Goal: Task Accomplishment & Management: Use online tool/utility

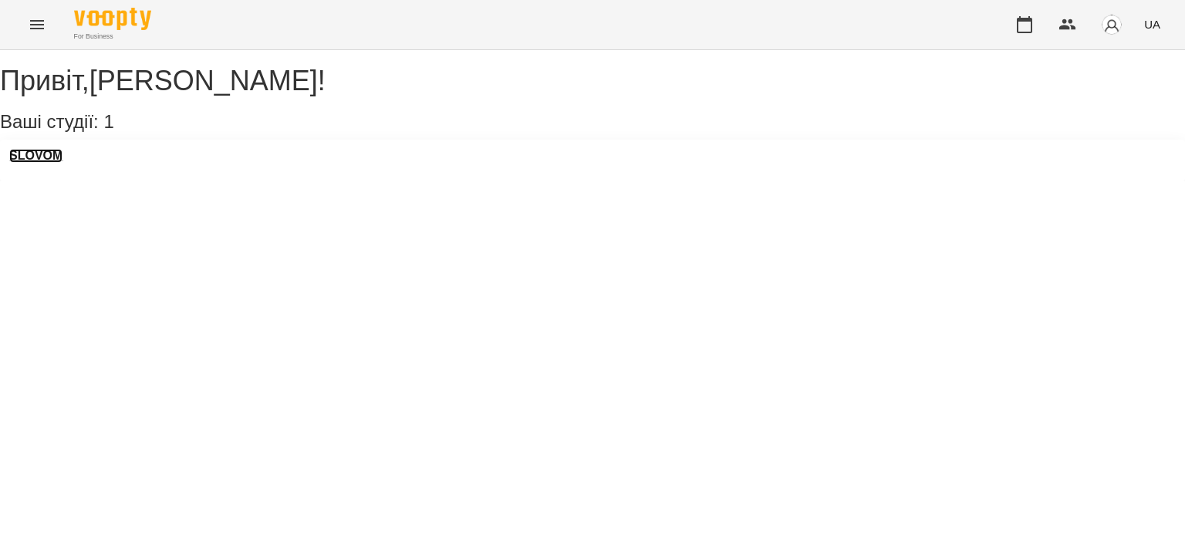
click at [62, 163] on h3 "SLOVOM" at bounding box center [35, 156] width 53 height 14
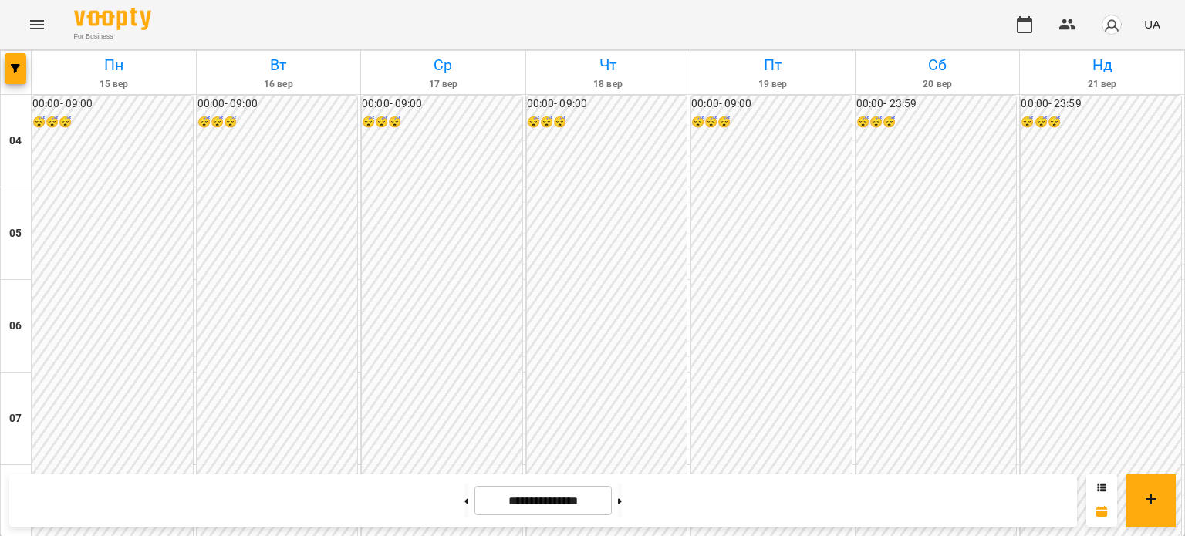
scroll to position [410, 0]
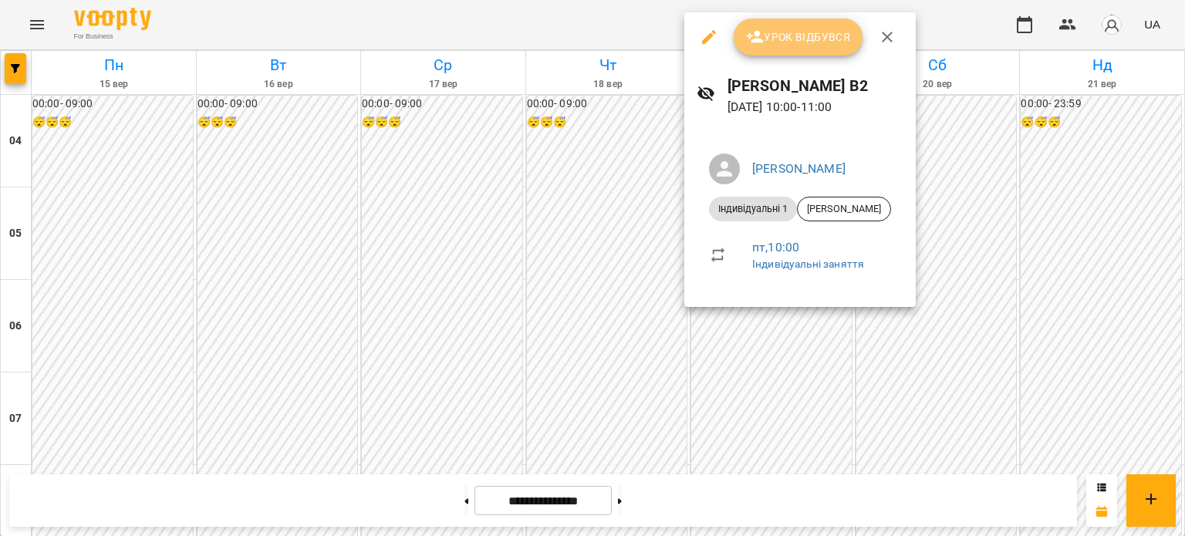
click at [778, 47] on button "Урок відбувся" at bounding box center [799, 37] width 130 height 37
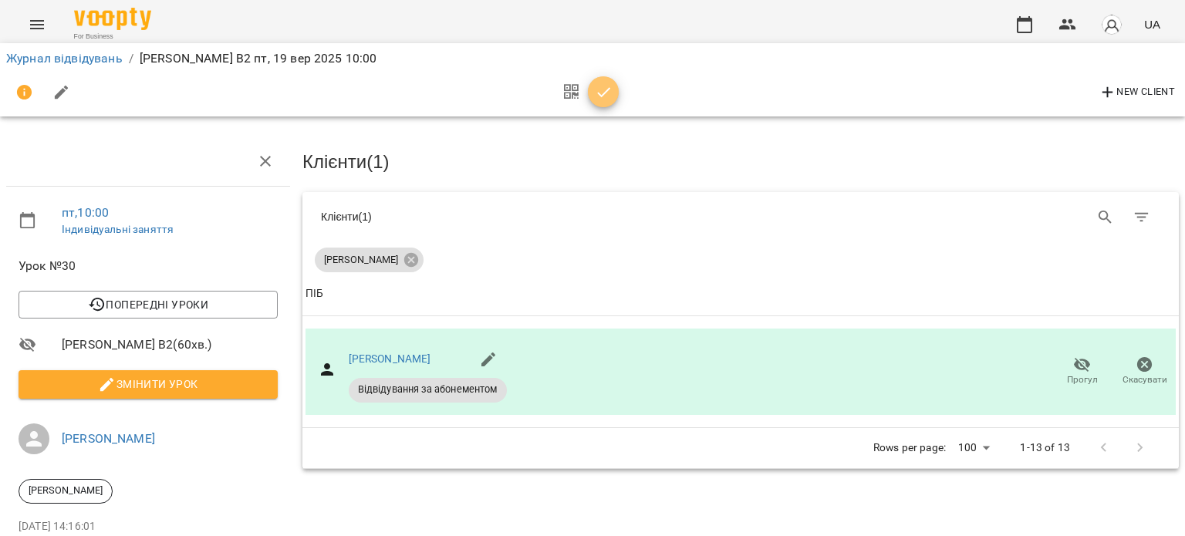
click at [605, 92] on icon "button" at bounding box center [603, 92] width 13 height 10
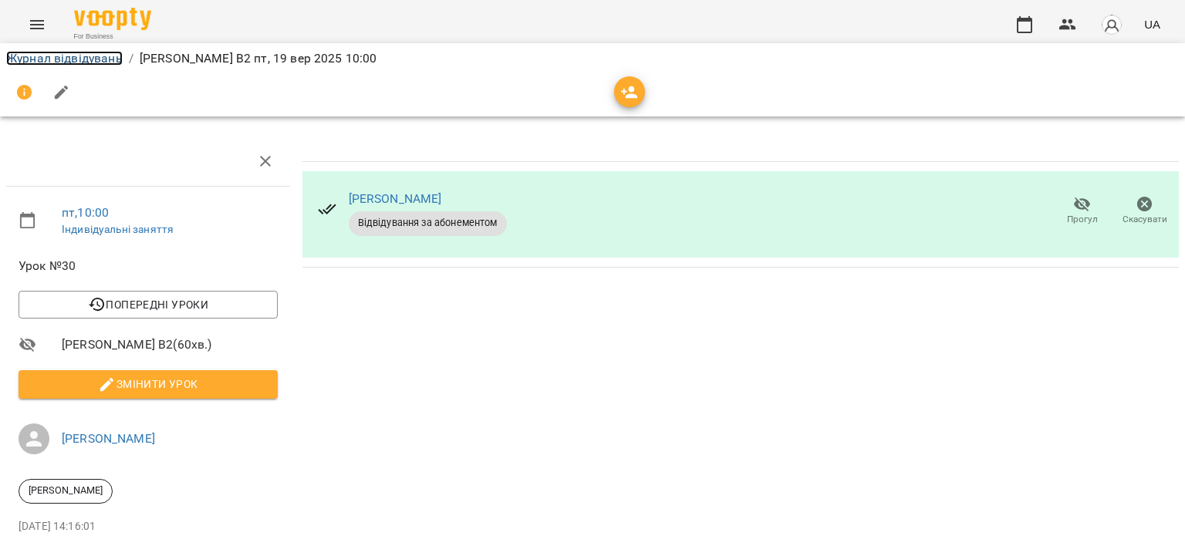
click at [101, 62] on link "Журнал відвідувань" at bounding box center [64, 58] width 116 height 15
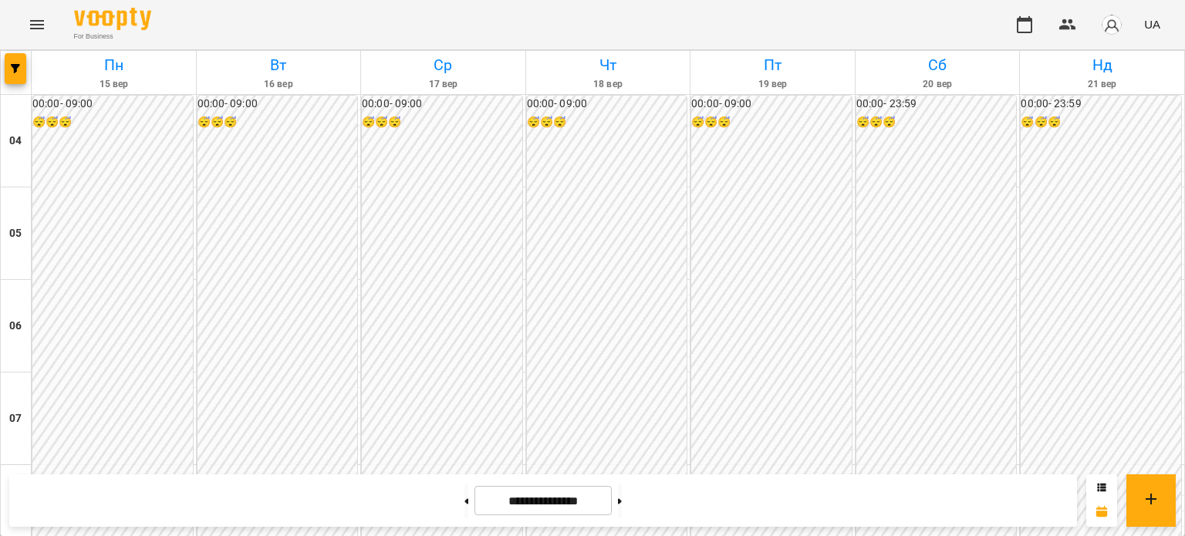
scroll to position [564, 0]
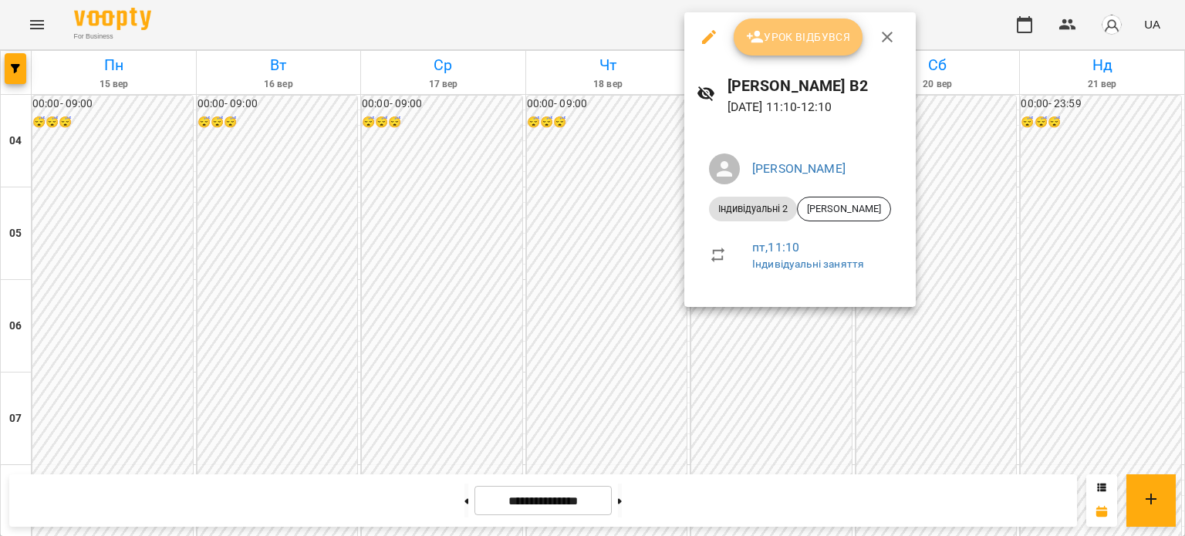
click at [812, 36] on span "Урок відбувся" at bounding box center [798, 37] width 105 height 19
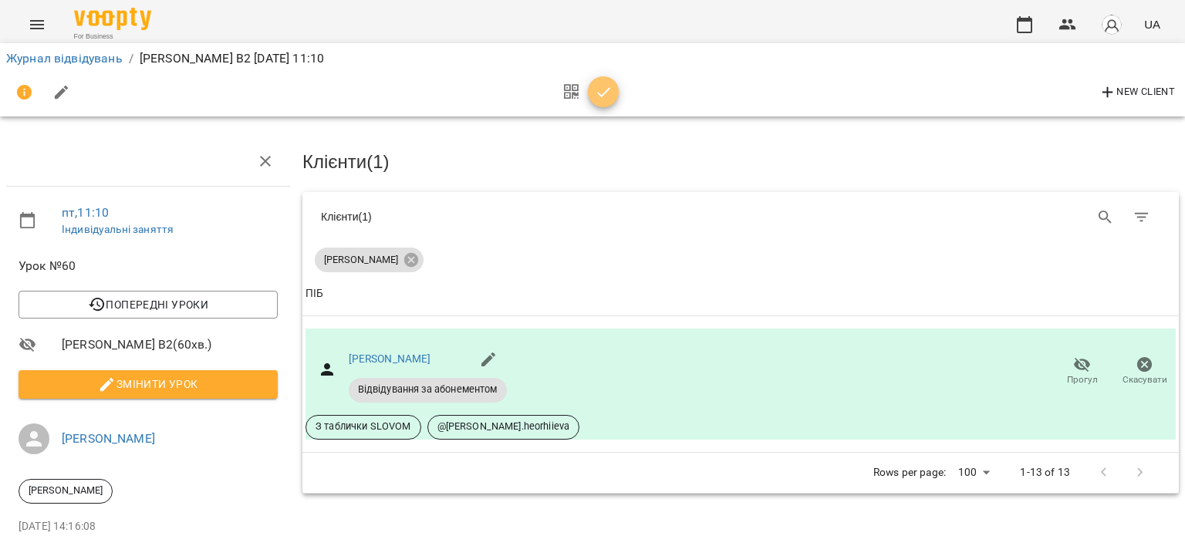
click at [608, 91] on icon "button" at bounding box center [604, 92] width 19 height 19
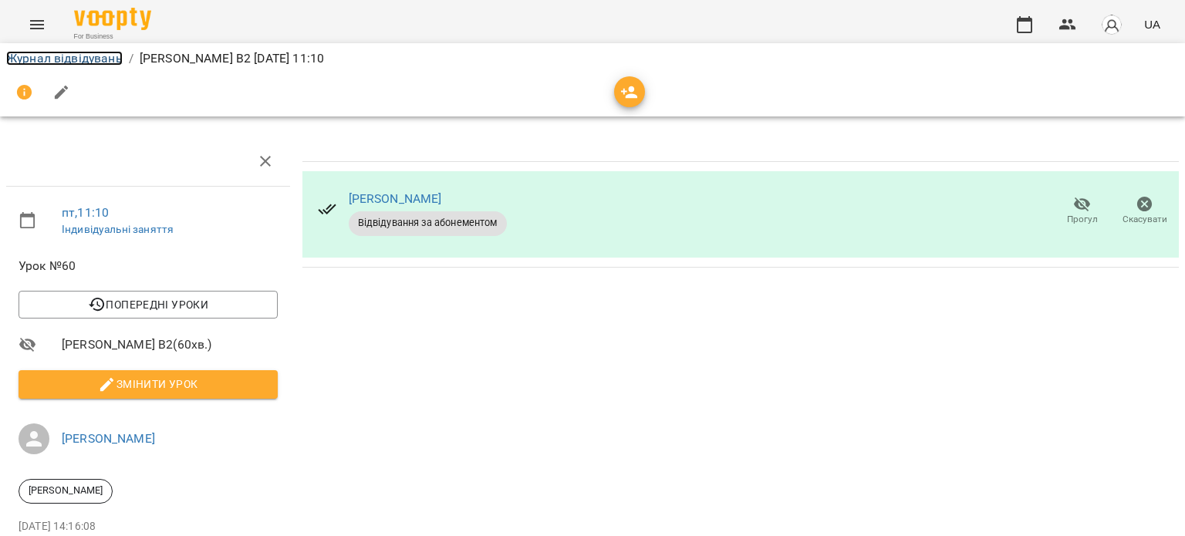
click at [55, 61] on link "Журнал відвідувань" at bounding box center [64, 58] width 116 height 15
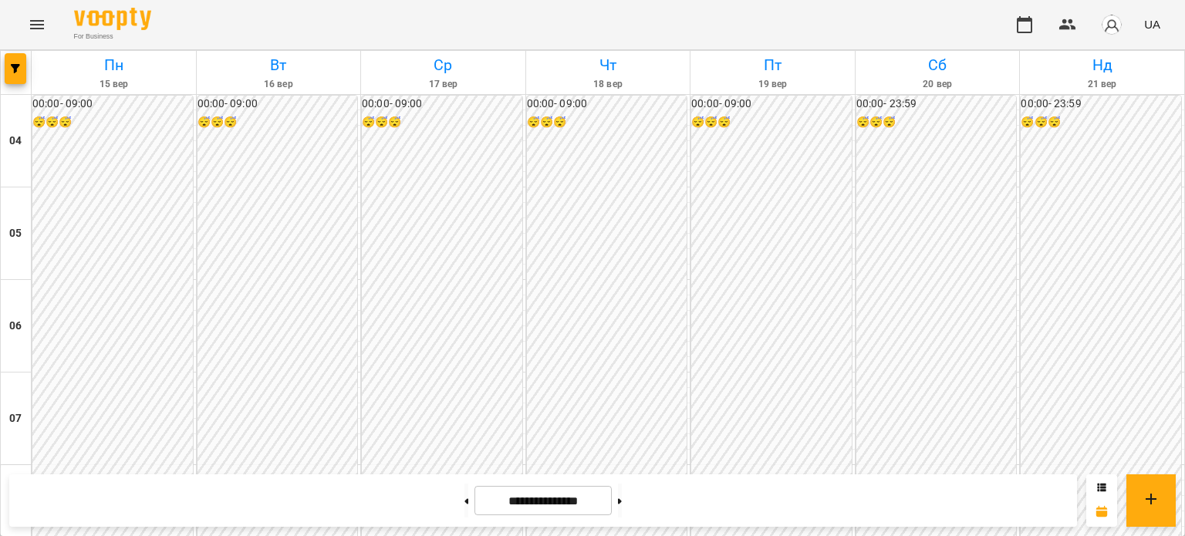
scroll to position [707, 0]
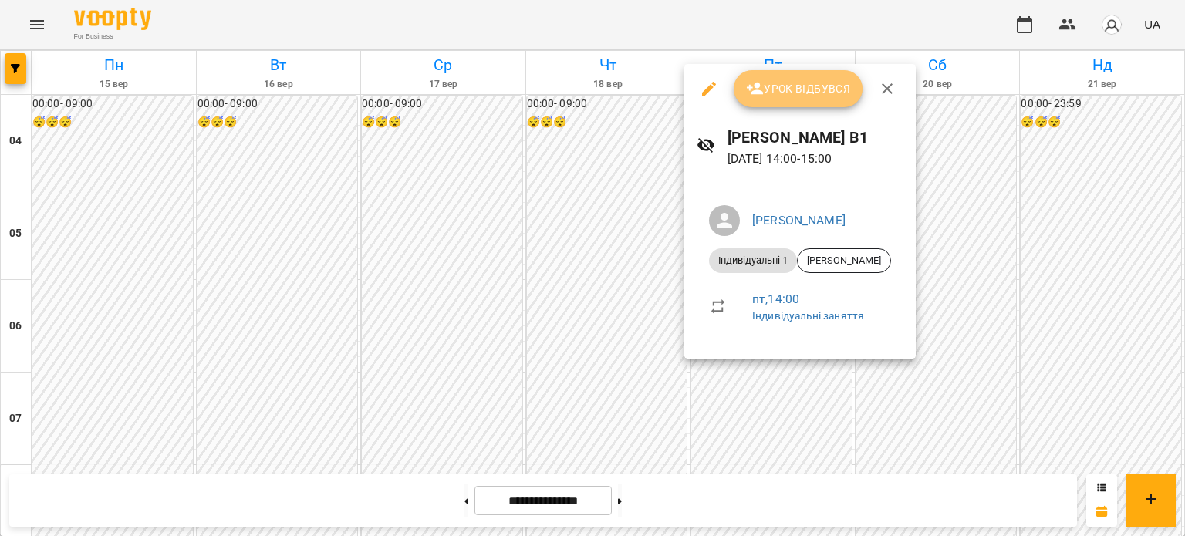
click at [812, 94] on span "Урок відбувся" at bounding box center [798, 88] width 105 height 19
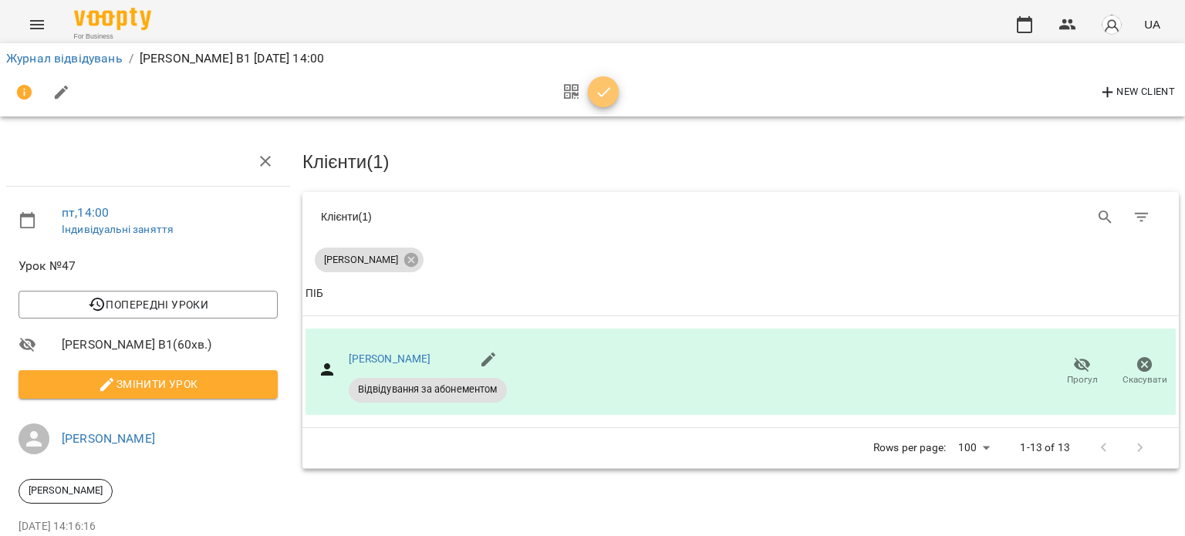
click at [609, 92] on icon "button" at bounding box center [604, 92] width 19 height 19
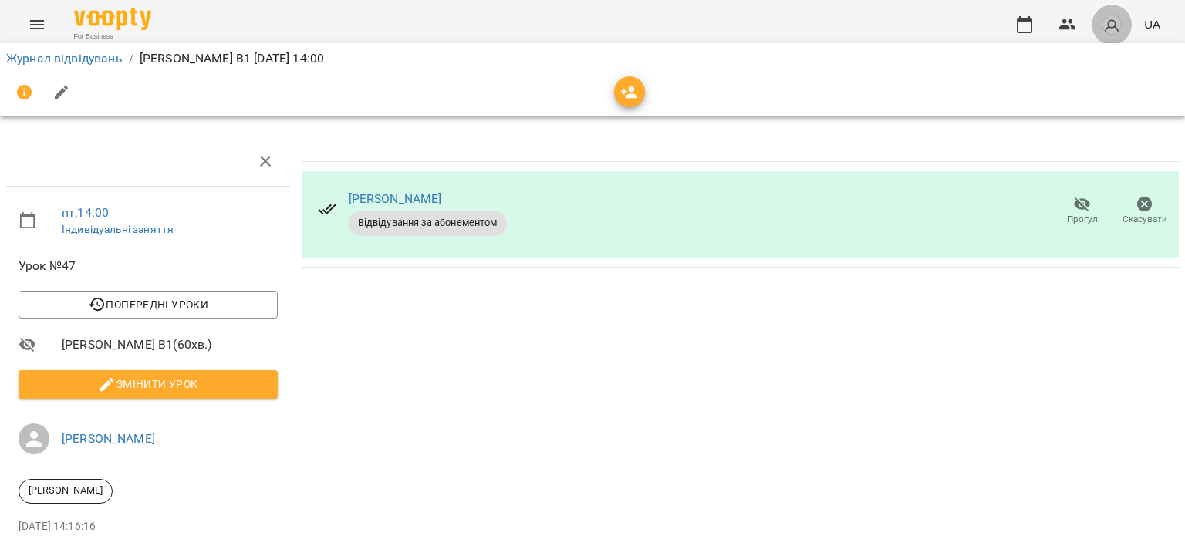
click at [1119, 39] on button "button" at bounding box center [1112, 25] width 40 height 40
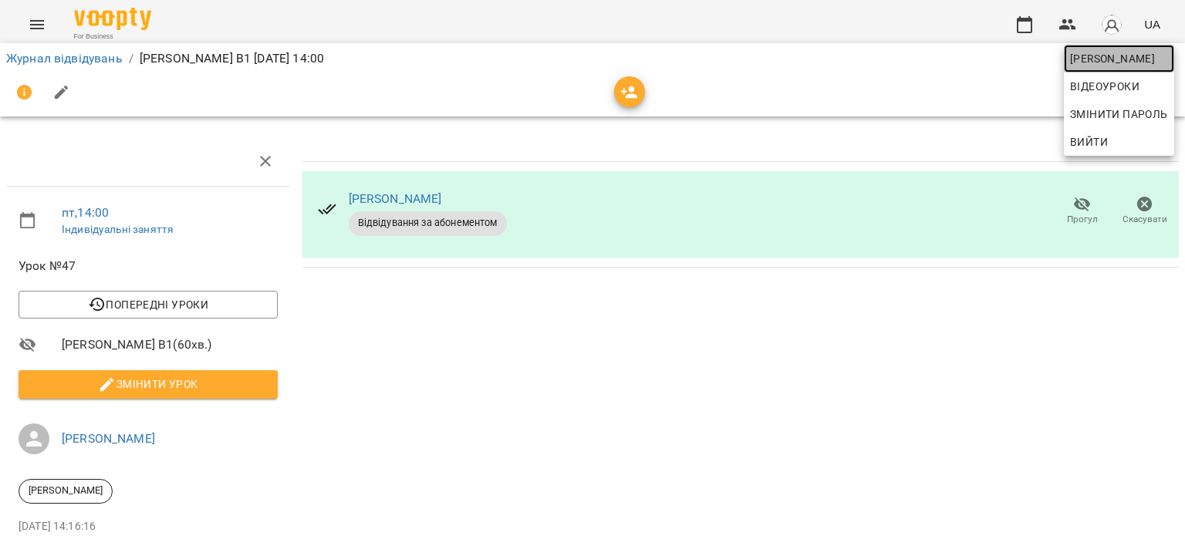
click at [1136, 56] on span "[PERSON_NAME]" at bounding box center [1119, 58] width 98 height 19
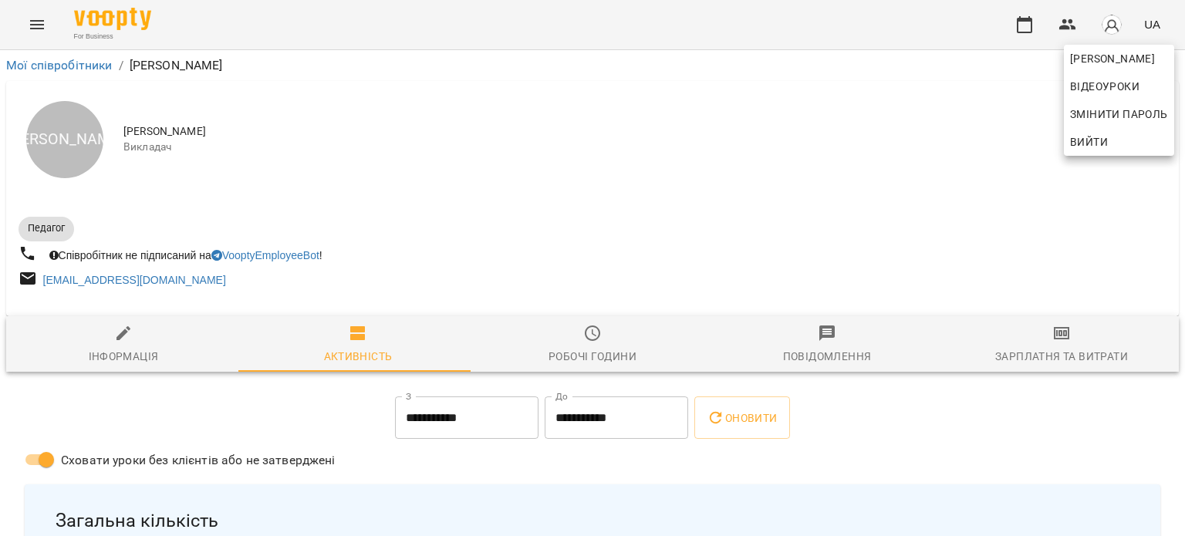
drag, startPoint x: 1184, startPoint y: 98, endPoint x: 1180, endPoint y: 130, distance: 32.7
click at [1180, 130] on div at bounding box center [592, 268] width 1185 height 536
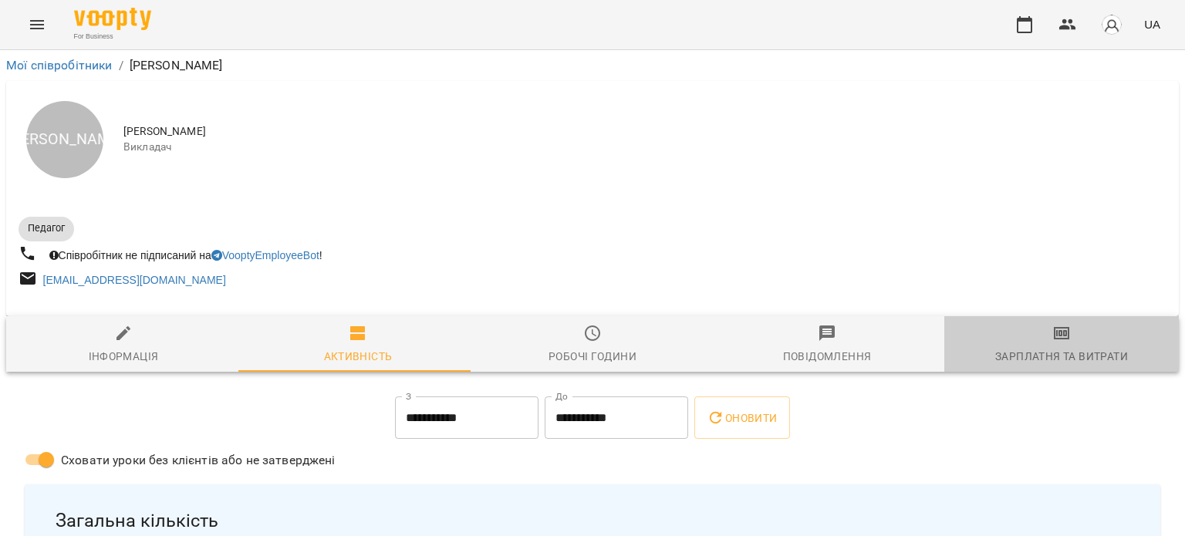
click at [1068, 346] on span "Зарплатня та Витрати" at bounding box center [1062, 345] width 216 height 42
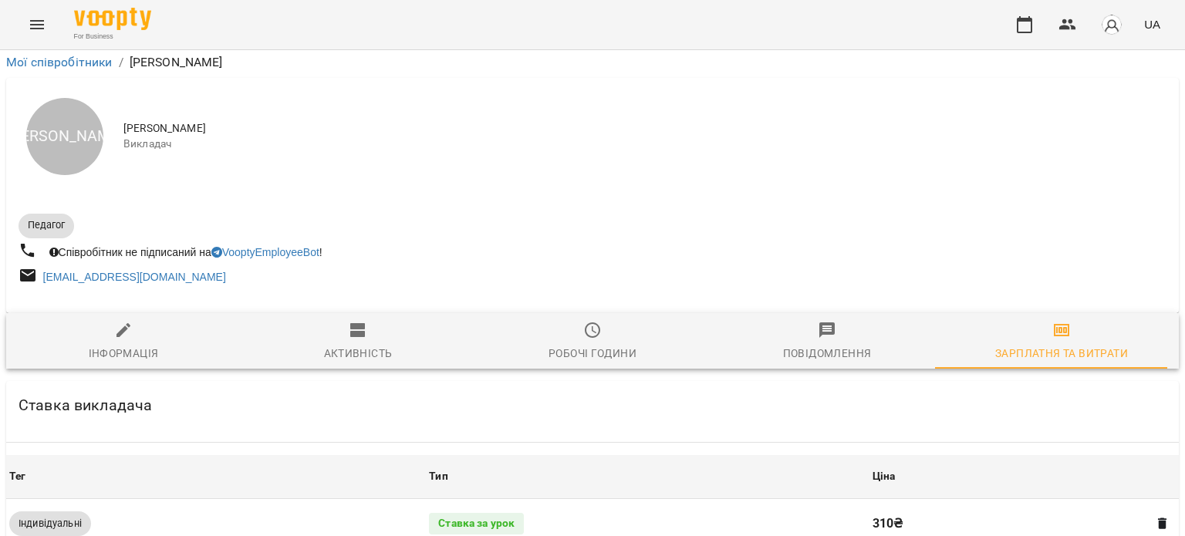
scroll to position [312, 0]
